Goal: Submit feedback/report problem

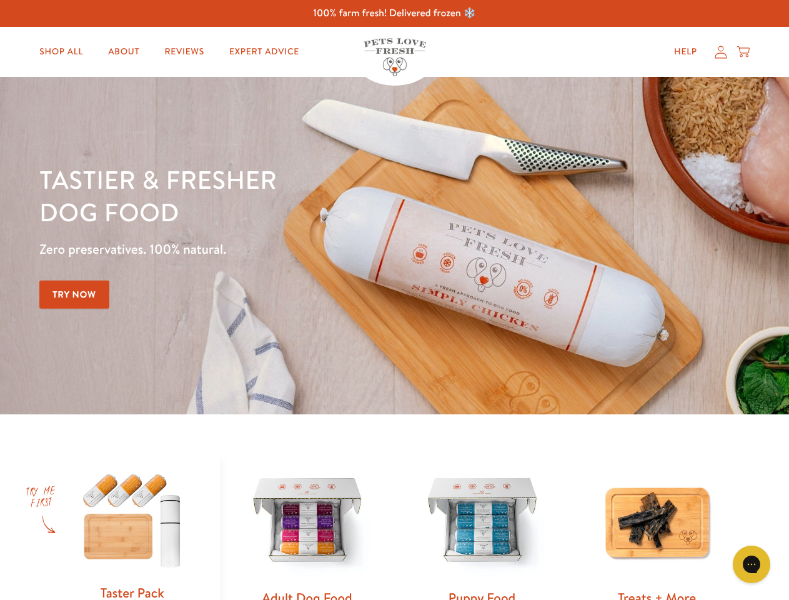
click at [394, 300] on div "Tastier & fresher dog food Zero preservatives. 100% natural. Try Now" at bounding box center [276, 245] width 474 height 165
click at [752, 564] on icon "Open gorgias live chat" at bounding box center [751, 564] width 12 height 12
